Goal: Entertainment & Leisure: Consume media (video, audio)

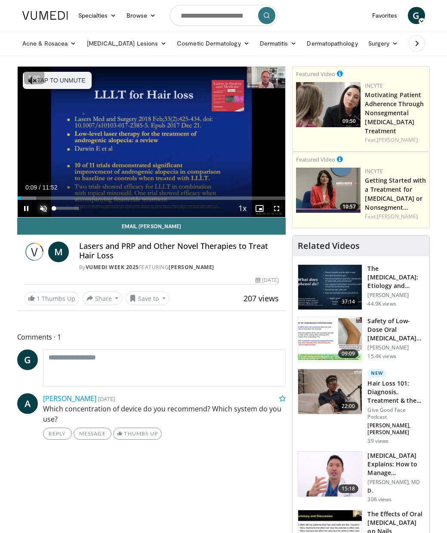
click at [46, 208] on span "Video Player" at bounding box center [43, 208] width 17 height 17
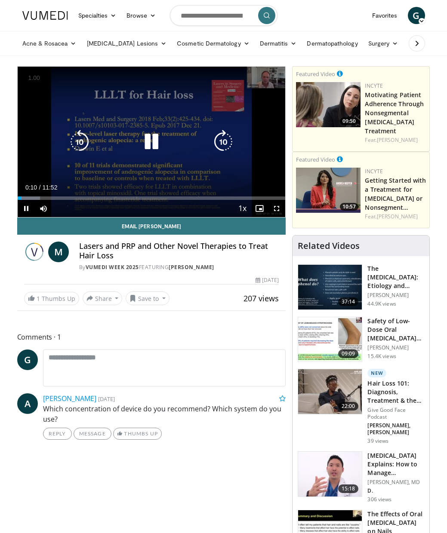
click at [80, 145] on icon "Video Player" at bounding box center [79, 142] width 24 height 24
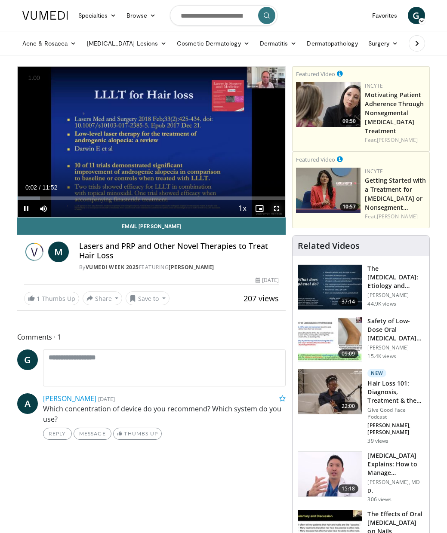
click at [278, 209] on span "Video Player" at bounding box center [276, 208] width 17 height 17
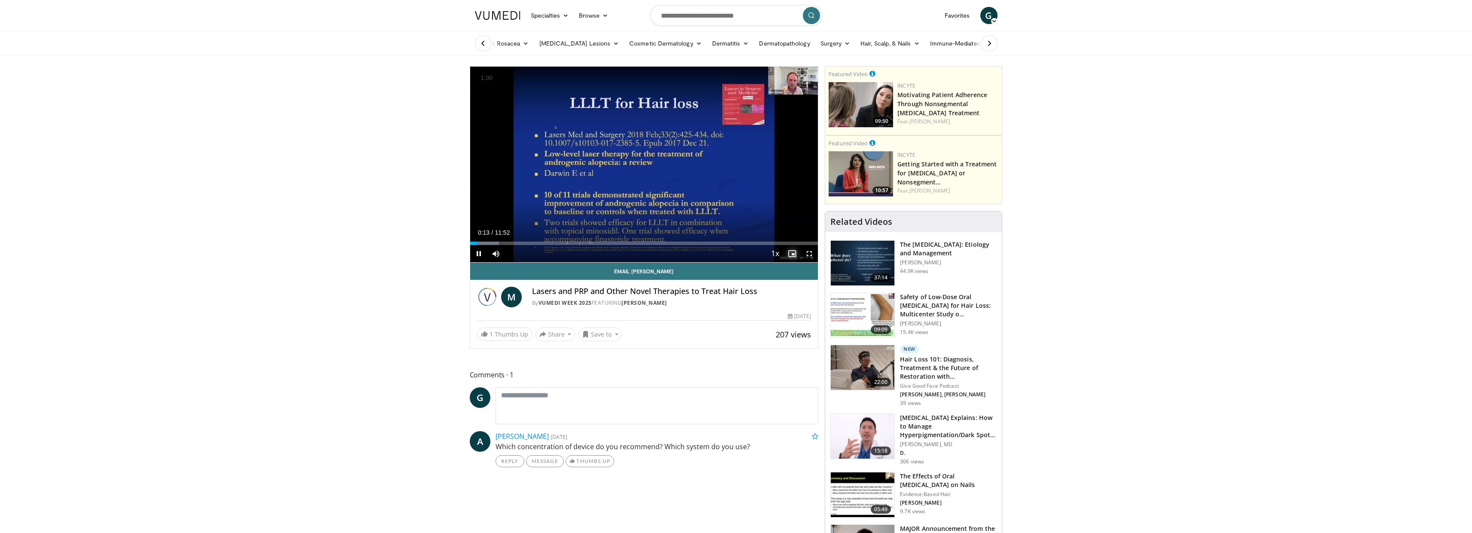
click at [453, 253] on span "Video Player" at bounding box center [792, 253] width 17 height 17
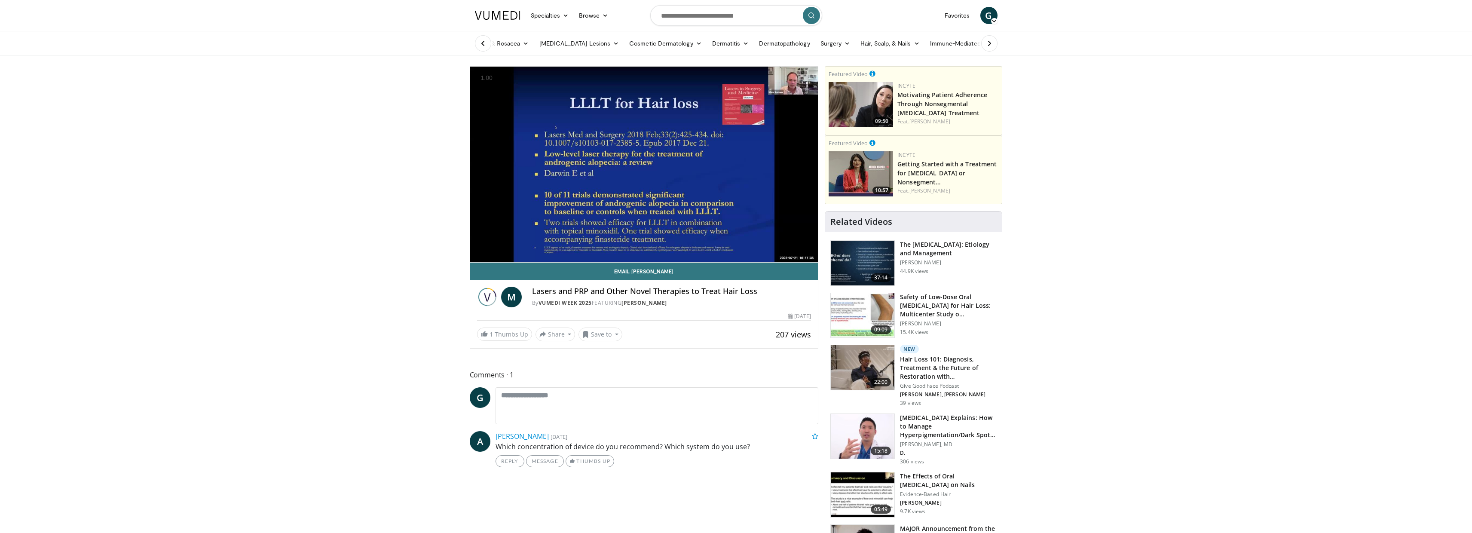
click at [453, 253] on video-js "**********" at bounding box center [644, 165] width 348 height 196
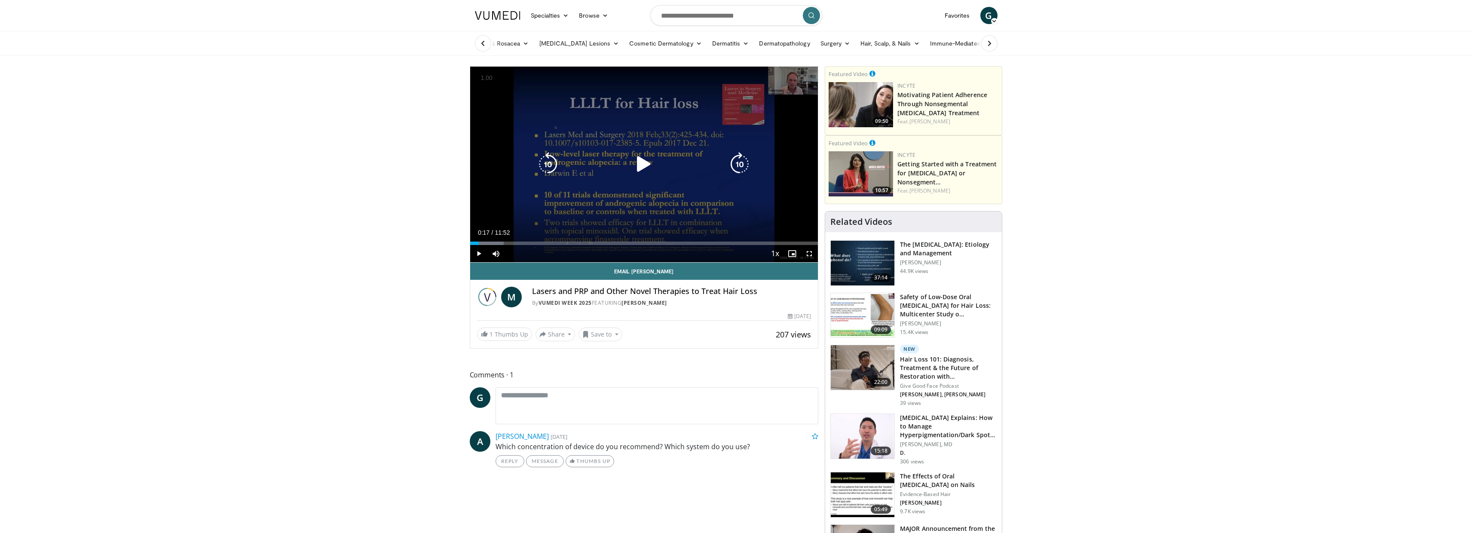
click at [453, 192] on div "10 seconds Tap to unmute" at bounding box center [644, 165] width 348 height 196
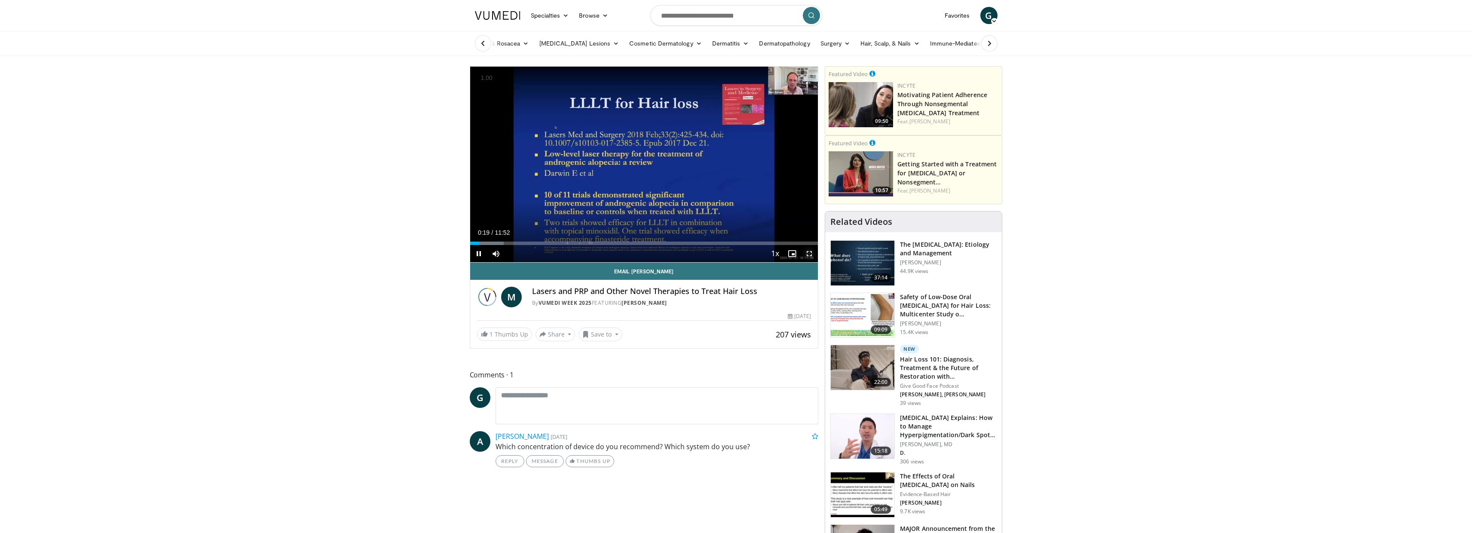
click at [453, 252] on span "Video Player" at bounding box center [809, 253] width 17 height 17
click at [453, 254] on span "Video Player" at bounding box center [809, 253] width 17 height 17
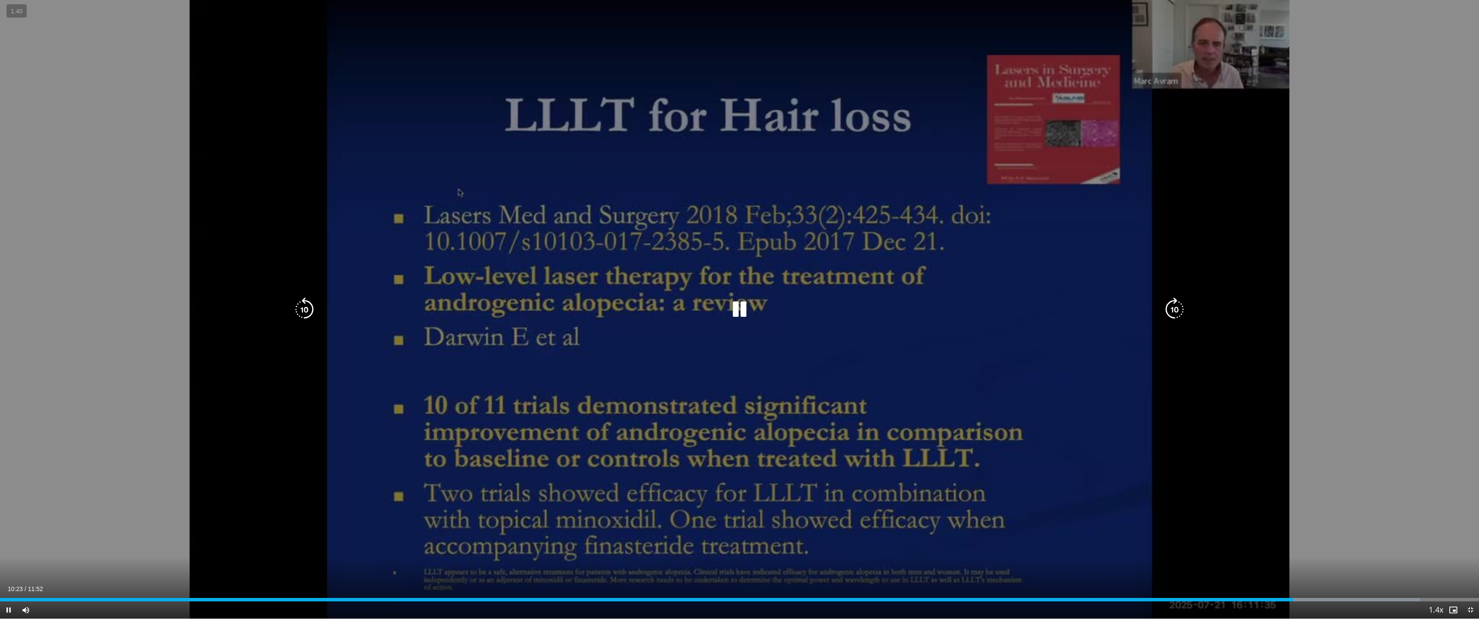
click at [453, 368] on div "10 seconds Tap to unmute" at bounding box center [739, 309] width 1479 height 619
click at [453, 367] on div "10 seconds Tap to unmute" at bounding box center [739, 309] width 1479 height 619
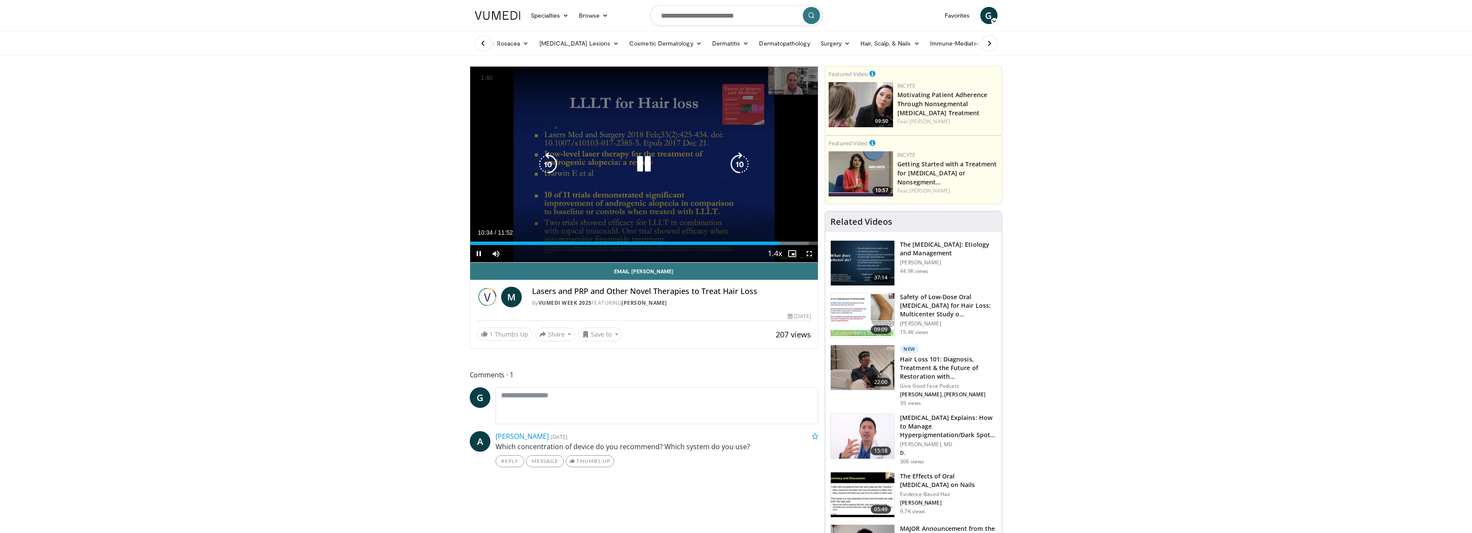
click at [453, 162] on icon "Video Player" at bounding box center [644, 164] width 24 height 24
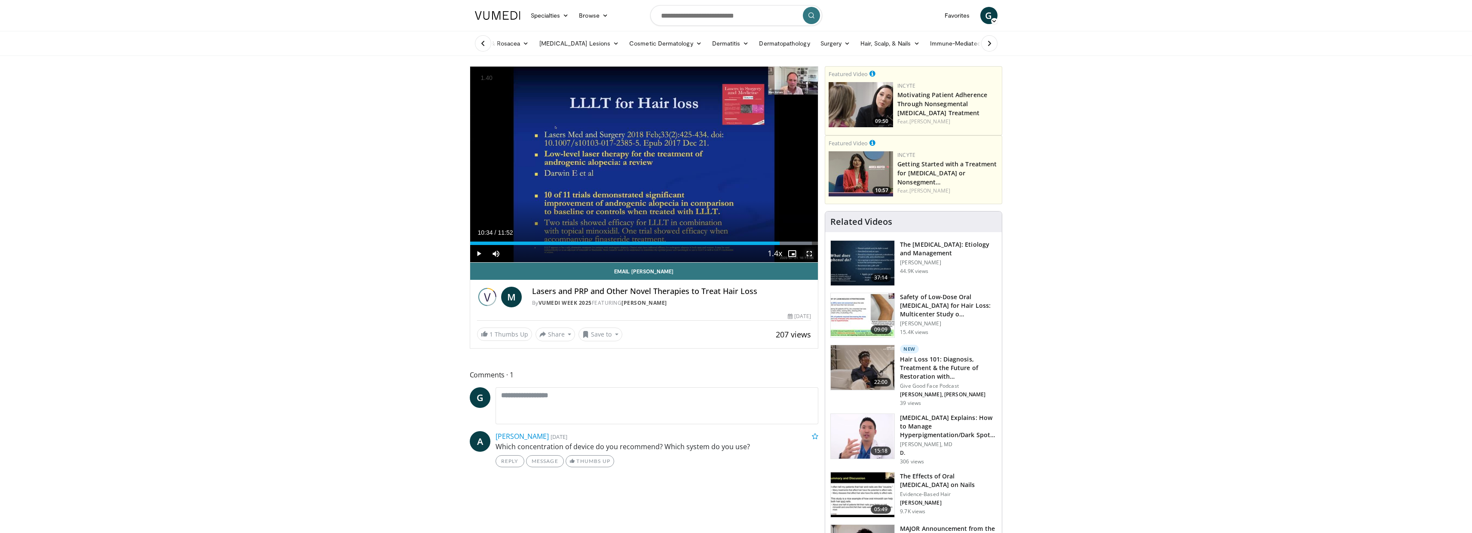
click at [453, 255] on span "Video Player" at bounding box center [809, 253] width 17 height 17
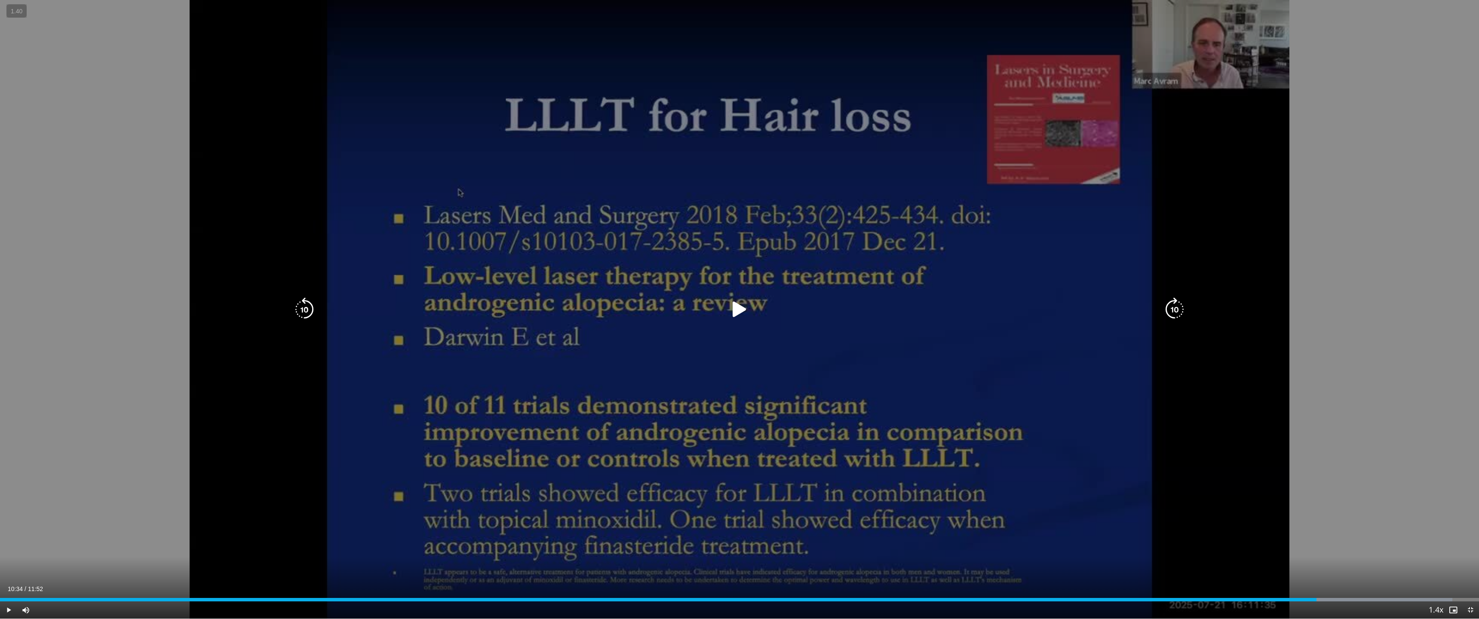
click at [453, 181] on div "10 seconds Tap to unmute" at bounding box center [739, 309] width 1479 height 619
click at [453, 313] on icon "Video Player" at bounding box center [739, 309] width 24 height 24
